Goal: Information Seeking & Learning: Learn about a topic

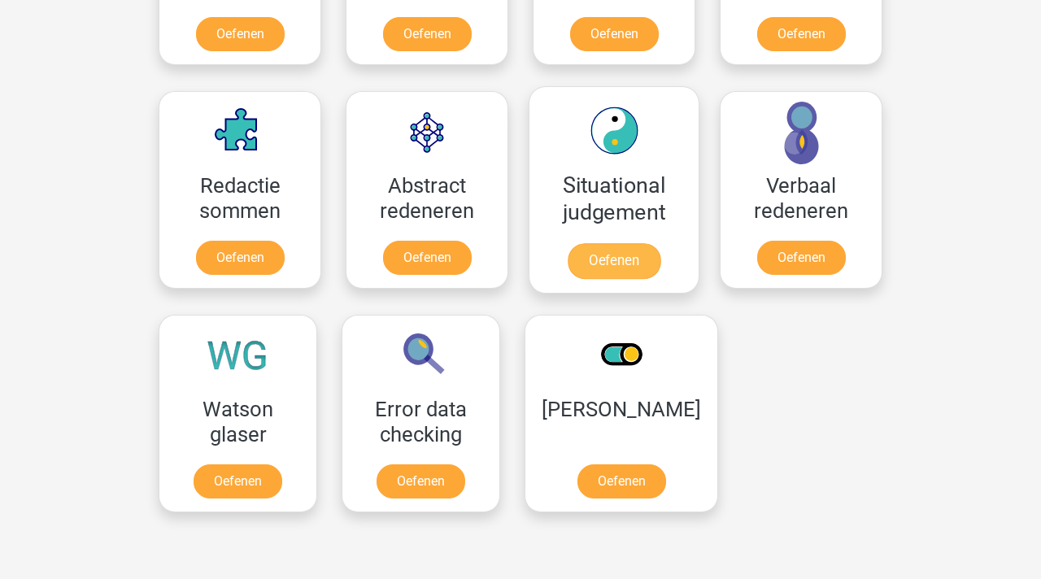
scroll to position [1121, 0]
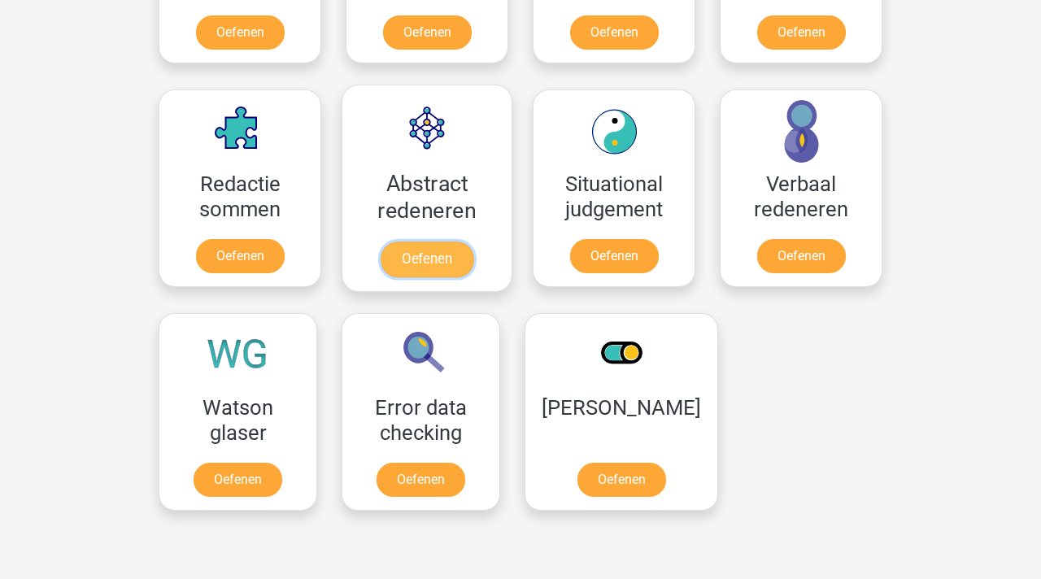
click at [432, 260] on link "Oefenen" at bounding box center [427, 260] width 93 height 36
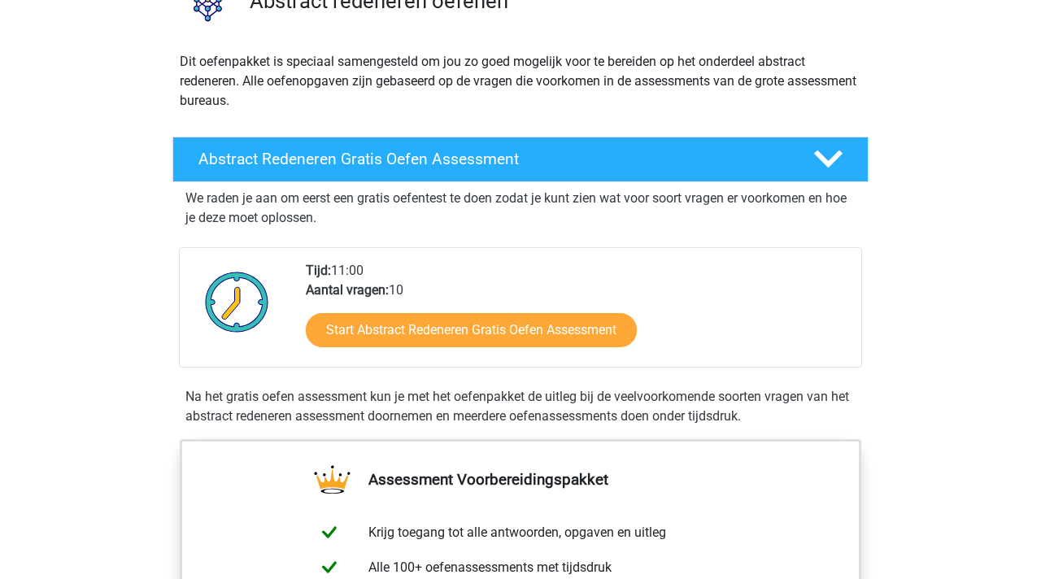
scroll to position [148, 0]
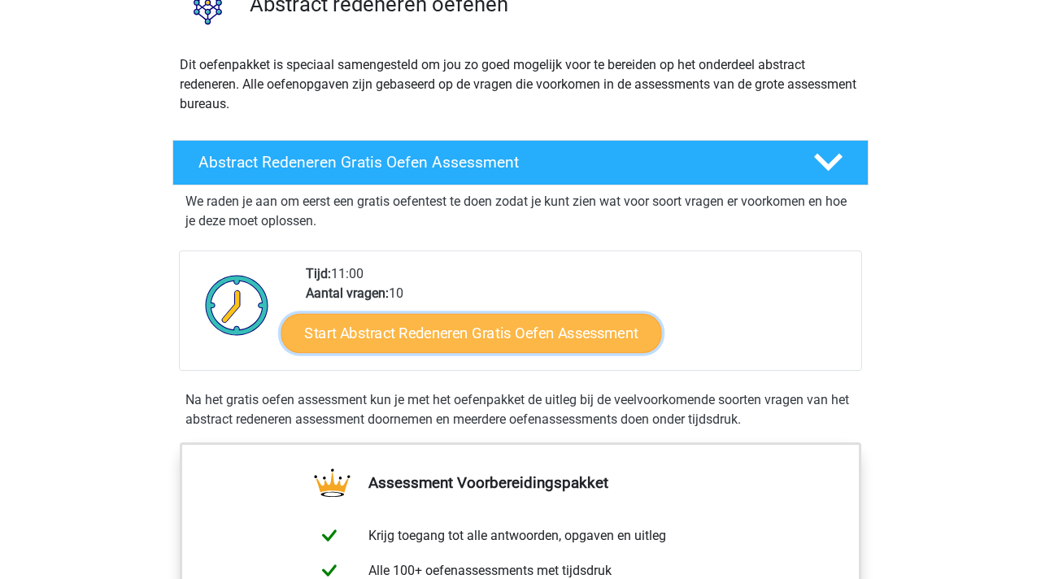
click at [546, 341] on link "Start Abstract Redeneren Gratis Oefen Assessment" at bounding box center [471, 332] width 381 height 39
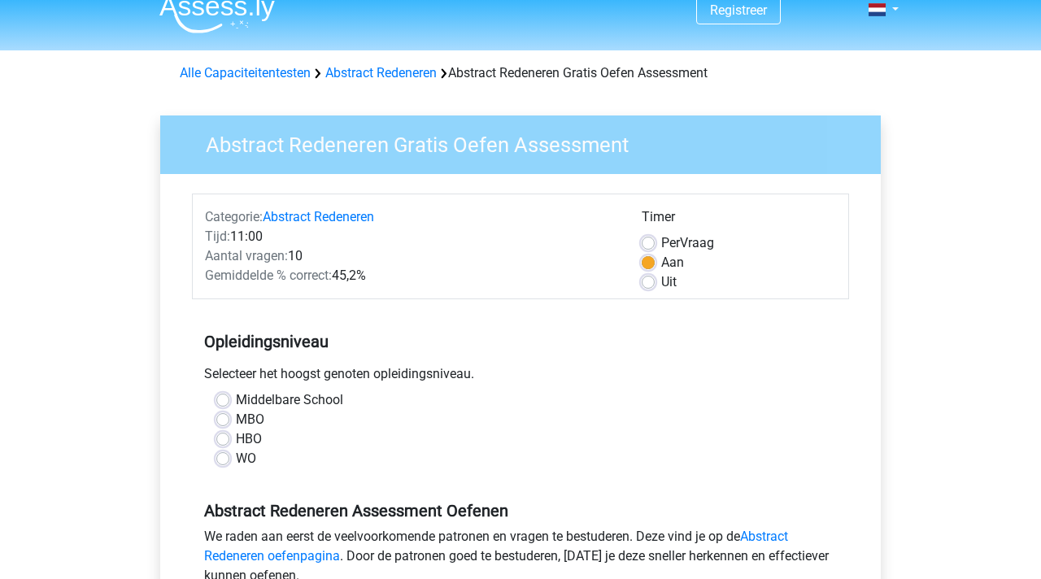
scroll to position [28, 0]
